Goal: Information Seeking & Learning: Learn about a topic

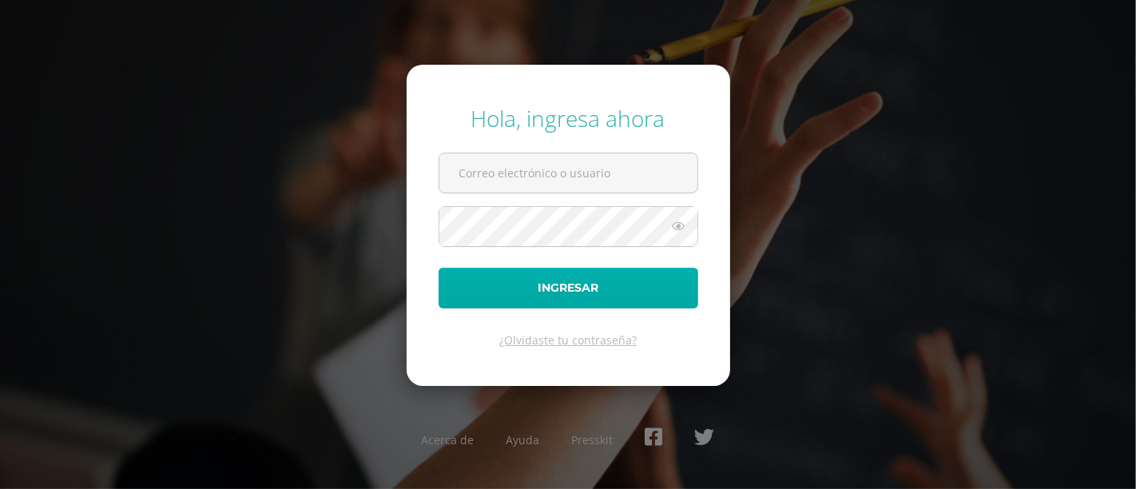
type input "[PERSON_NAME][DOMAIN_NAME][EMAIL_ADDRESS][DOMAIN_NAME]"
click at [518, 296] on button "Ingresar" at bounding box center [569, 288] width 260 height 41
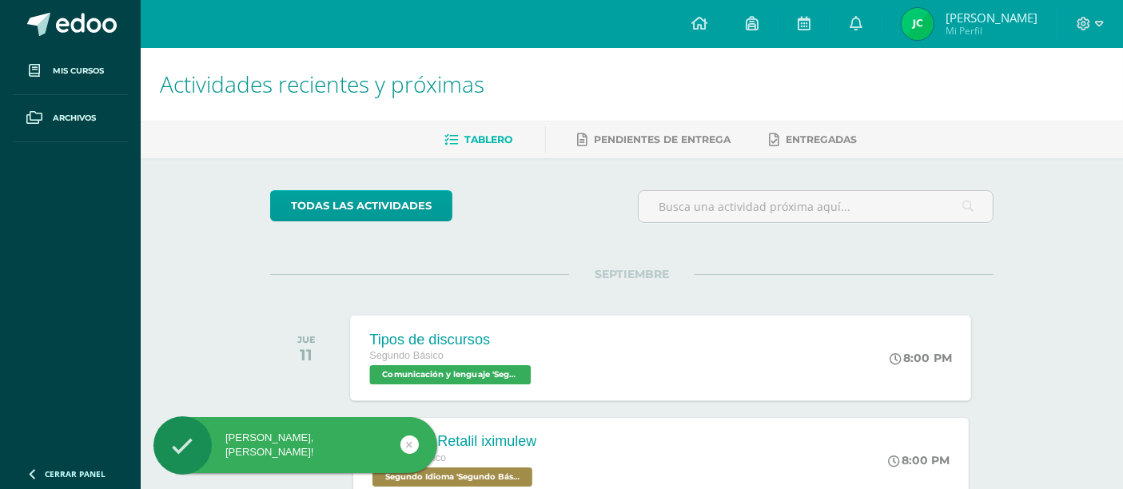
click at [529, 327] on div "Tipos de discursos Segundo Básico Comunicación y lenguaje 'Segundo Básico B'" at bounding box center [453, 358] width 204 height 86
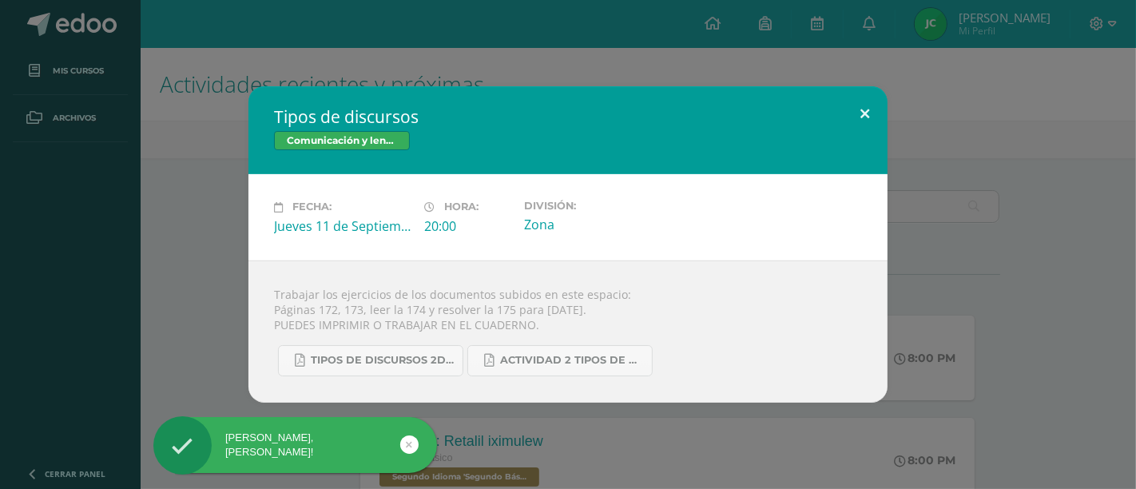
click at [849, 97] on button at bounding box center [865, 113] width 46 height 54
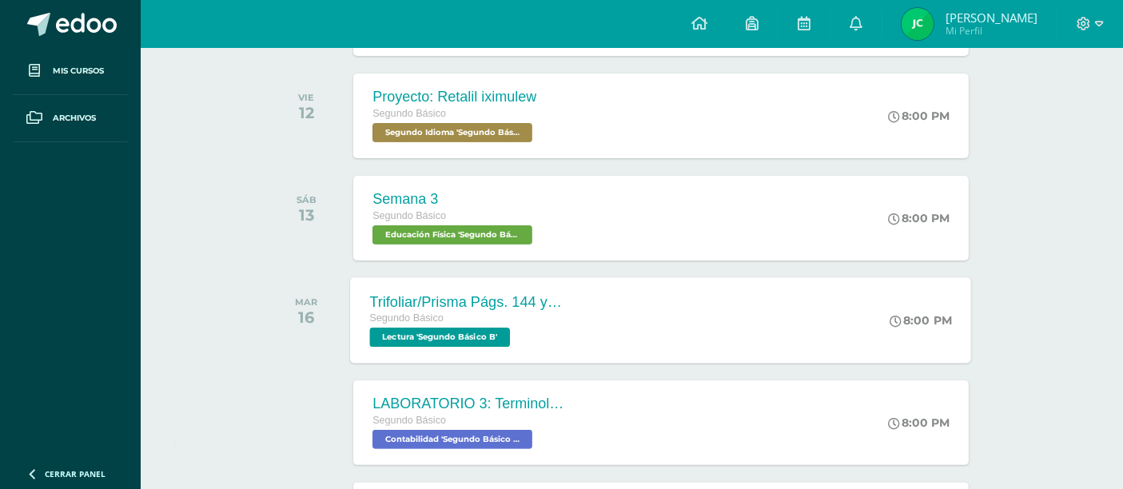
scroll to position [372, 0]
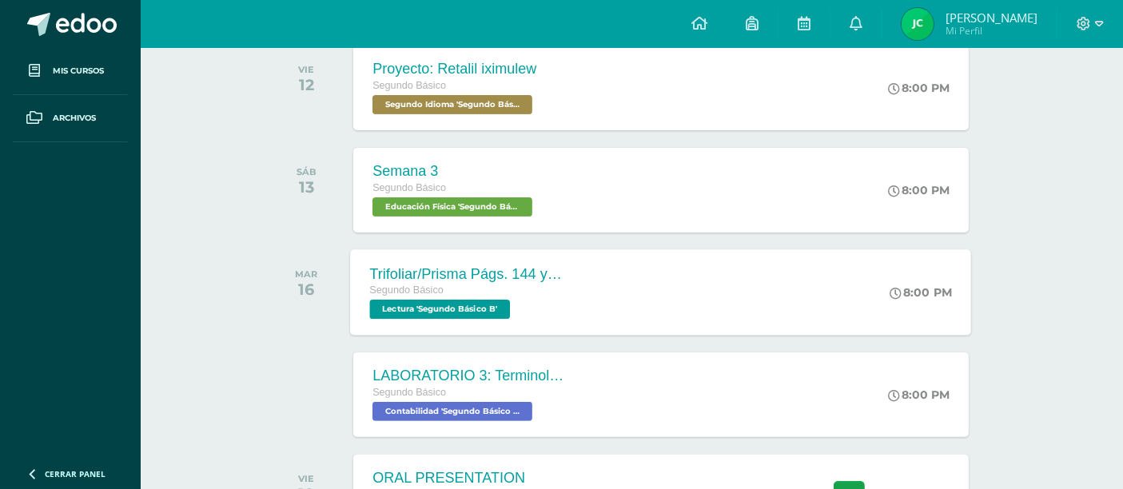
click at [611, 322] on div "Trifoliar/Prisma Págs. 144 y 145 Segundo Básico Lectura 'Segundo Básico B' 8:00…" at bounding box center [661, 292] width 621 height 86
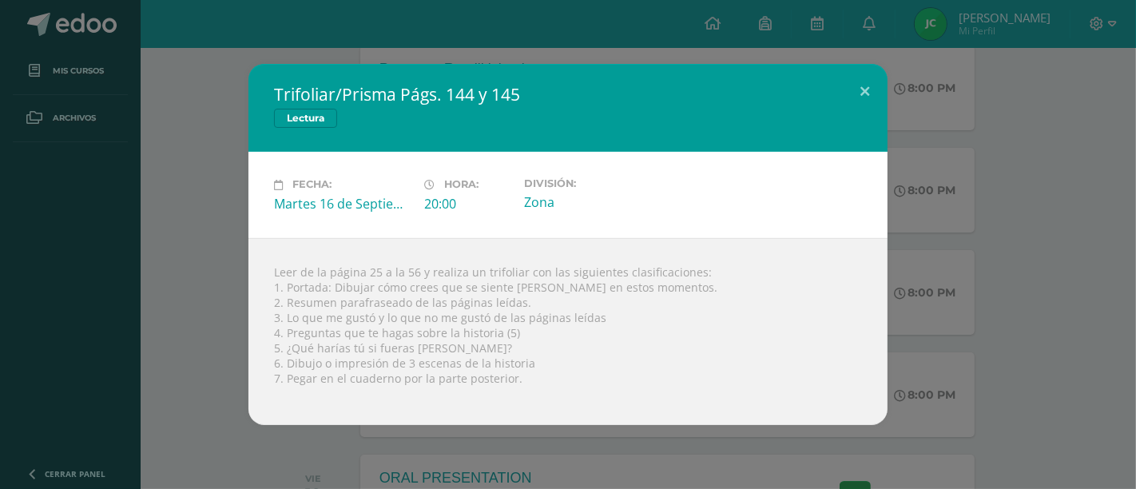
click at [417, 355] on div "Leer de la página 25 a la 56 y realiza un trifoliar con las siguientes clasific…" at bounding box center [568, 331] width 639 height 187
click at [383, 340] on div "Leer de la página 25 a la 56 y realiza un trifoliar con las siguientes clasific…" at bounding box center [568, 331] width 639 height 187
click at [432, 369] on div "Leer de la página 25 a la 56 y realiza un trifoliar con las siguientes clasific…" at bounding box center [568, 331] width 639 height 187
click at [543, 257] on div "Leer de la página 25 a la 56 y realiza un trifoliar con las siguientes clasific…" at bounding box center [568, 331] width 639 height 187
click at [563, 245] on div "Leer de la página 25 a la 56 y realiza un trifoliar con las siguientes clasific…" at bounding box center [568, 331] width 639 height 187
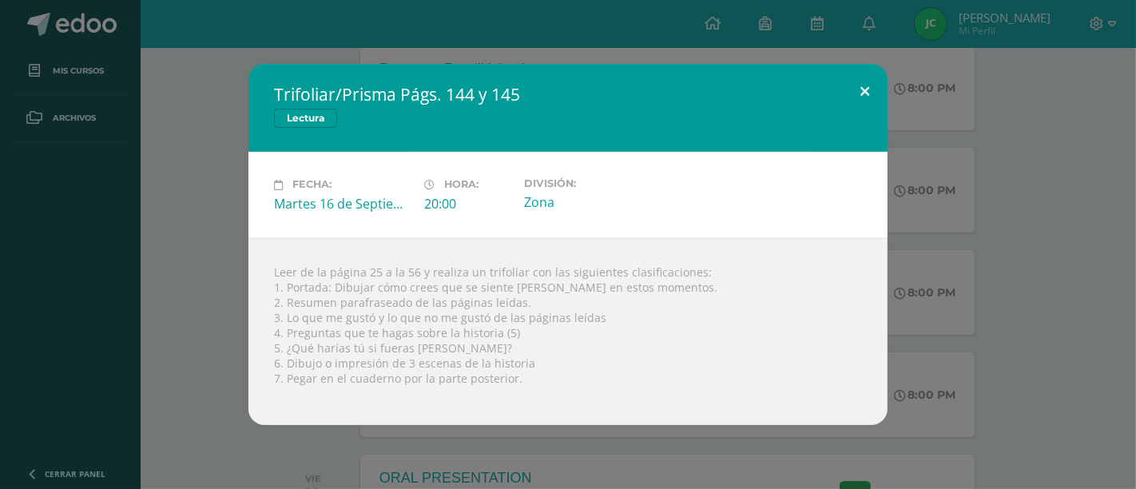
click at [873, 100] on button at bounding box center [865, 91] width 46 height 54
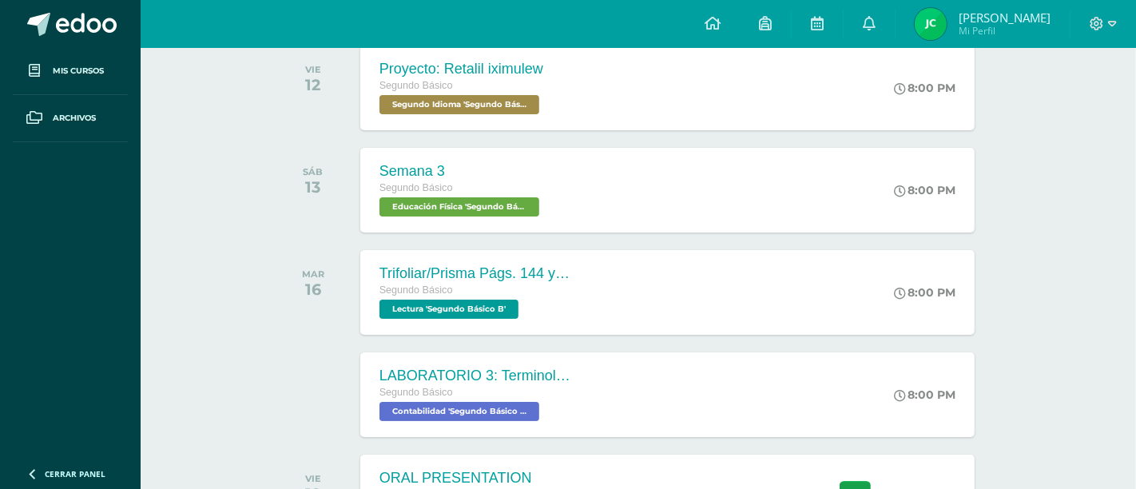
click at [1114, 22] on div "Trifoliar/Prisma Págs. 144 y 145 Lectura Fecha: Martes 16 de Septiembre Hora: 2…" at bounding box center [568, 244] width 1136 height 489
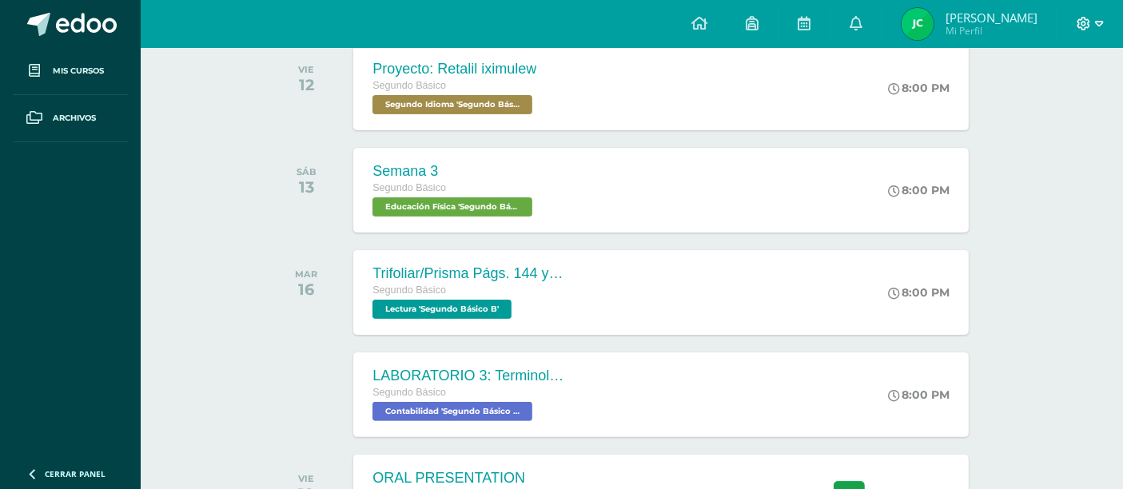
click at [1095, 22] on icon at bounding box center [1099, 24] width 9 height 6
click at [1060, 104] on span "Cerrar sesión" at bounding box center [1049, 108] width 72 height 15
